Goal: Information Seeking & Learning: Learn about a topic

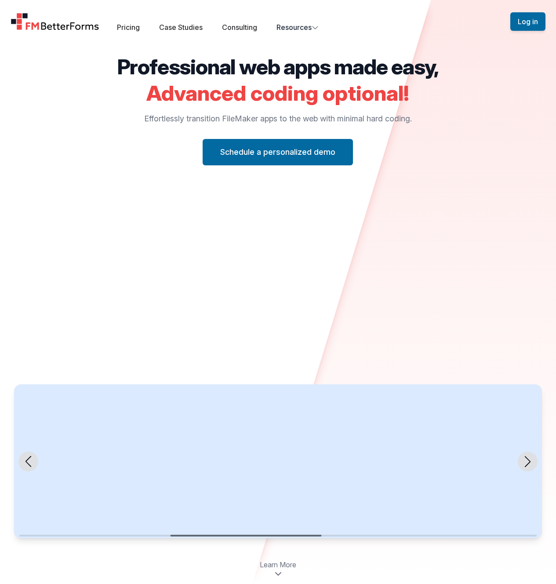
click at [116, 113] on div "Professional web apps made easy, Advanced coding optional! Effortlessly transit…" at bounding box center [278, 297] width 556 height 482
click at [118, 77] on h2 "Professional web apps made easy," at bounding box center [278, 66] width 322 height 21
click at [212, 191] on div "Professional web apps made easy, Advanced coding optional! Effortlessly transit…" at bounding box center [278, 297] width 556 height 482
click at [236, 195] on div "Professional web apps made easy, Advanced coding optional! Effortlessly transit…" at bounding box center [278, 297] width 556 height 482
